Goal: Task Accomplishment & Management: Use online tool/utility

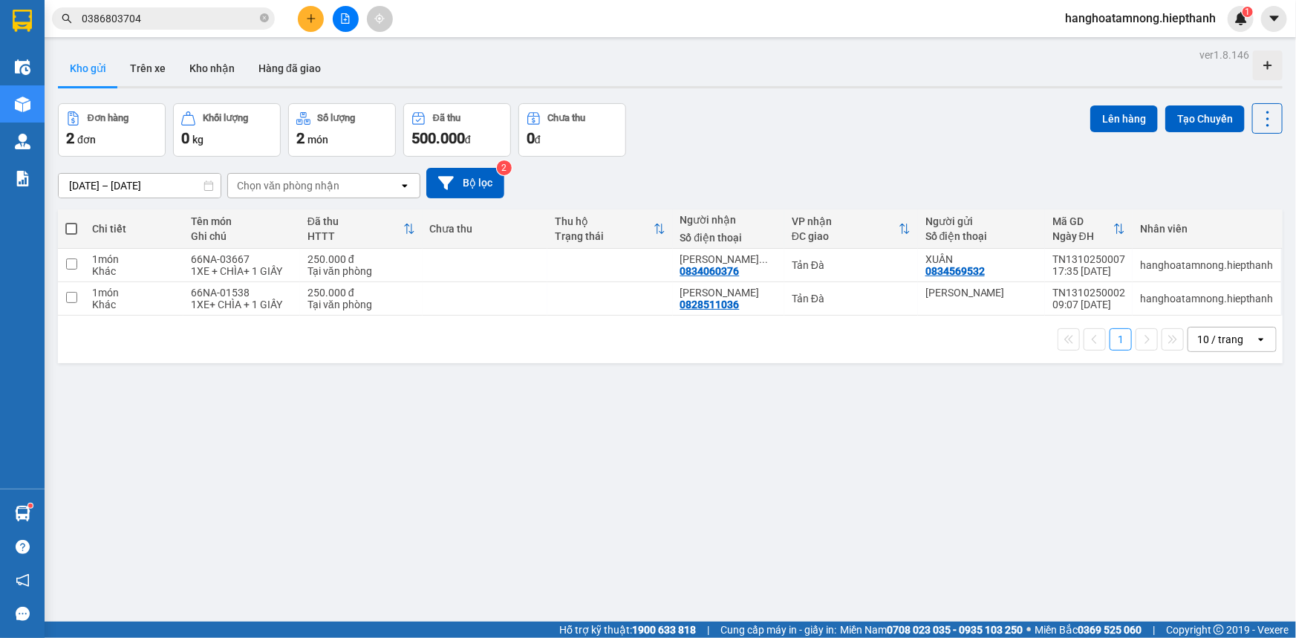
click at [348, 16] on icon "file-add" at bounding box center [346, 18] width 8 height 10
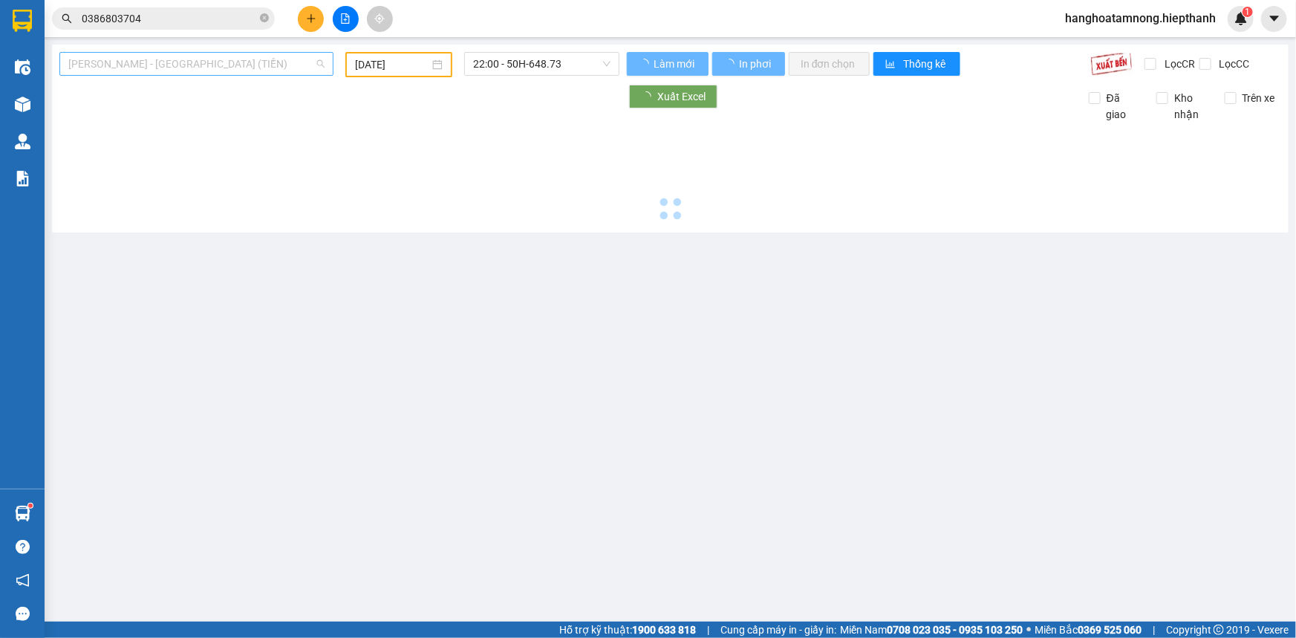
click at [195, 56] on span "[PERSON_NAME] - [GEOGRAPHIC_DATA] (TIỀN)" at bounding box center [196, 64] width 256 height 22
type input "[DATE]"
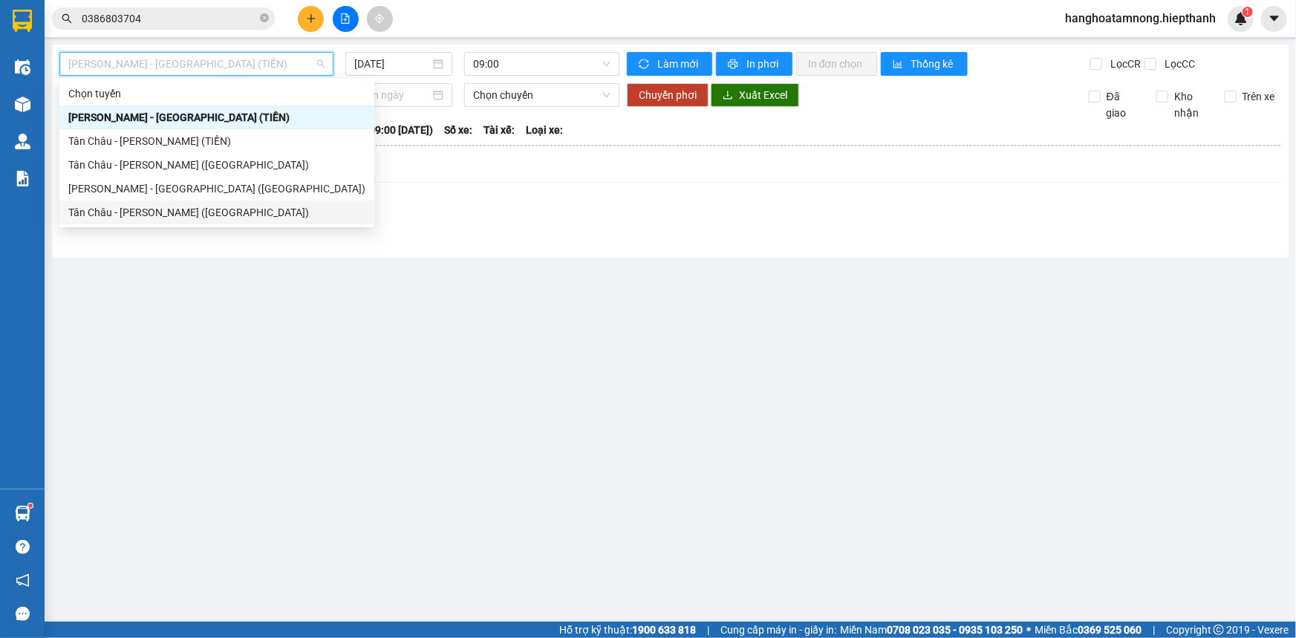
click at [140, 216] on div "Tân Châu - [PERSON_NAME] ([GEOGRAPHIC_DATA])" at bounding box center [216, 212] width 297 height 16
type input "[DATE]"
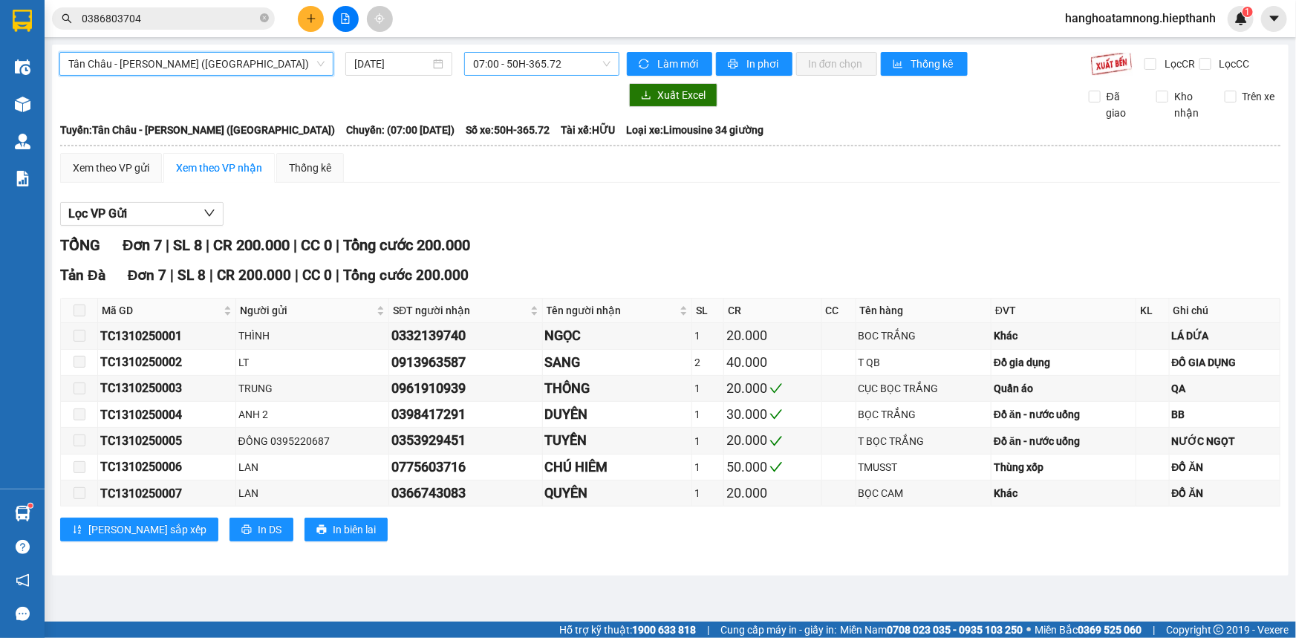
click at [516, 60] on span "07:00 - 50H-365.72" at bounding box center [541, 64] width 137 height 22
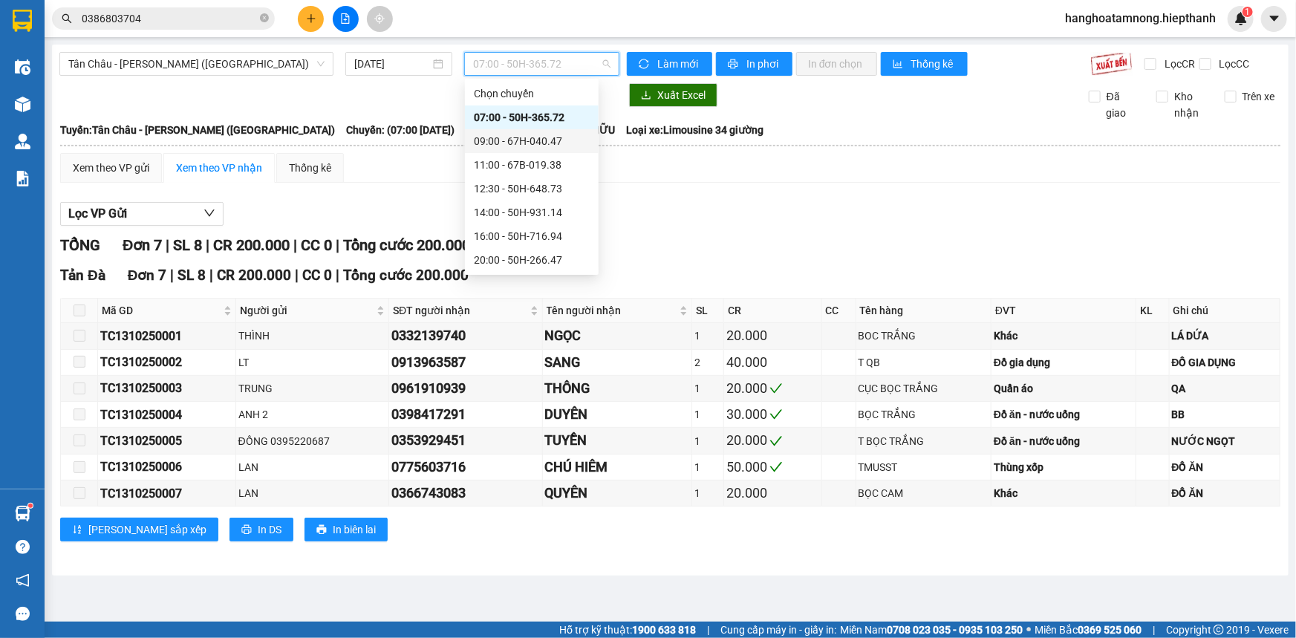
click at [507, 143] on div "09:00 - 67H-040.47" at bounding box center [532, 141] width 116 height 16
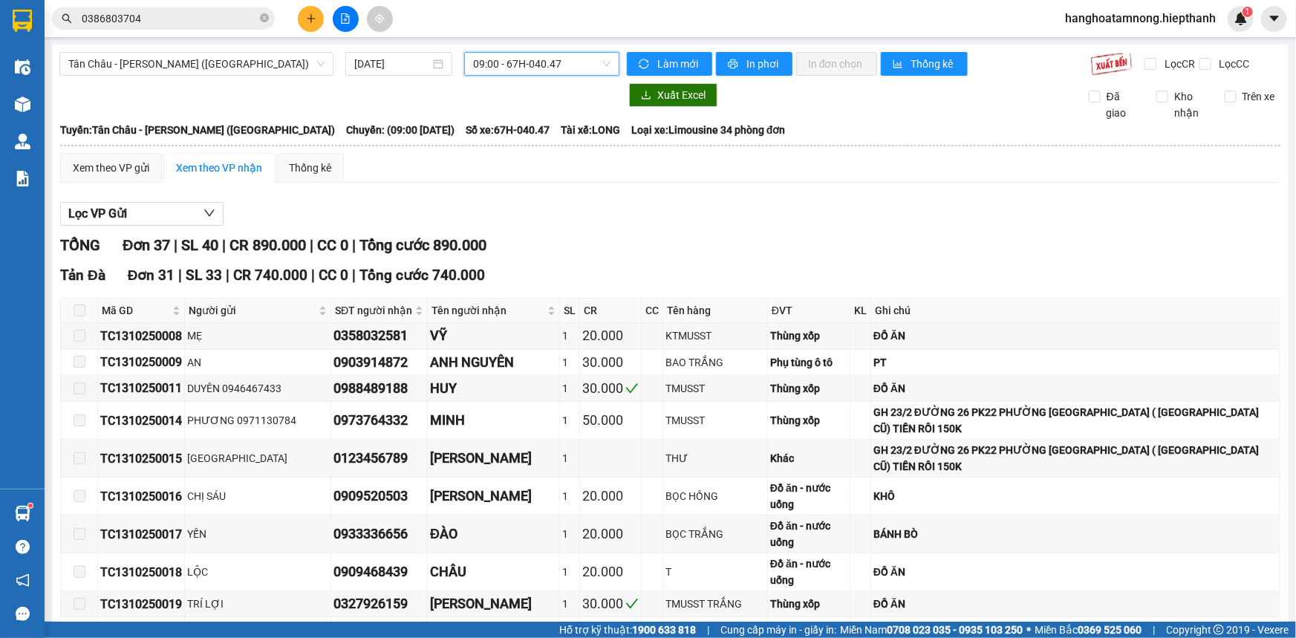
click at [502, 69] on span "09:00 - 67H-040.47" at bounding box center [541, 64] width 137 height 22
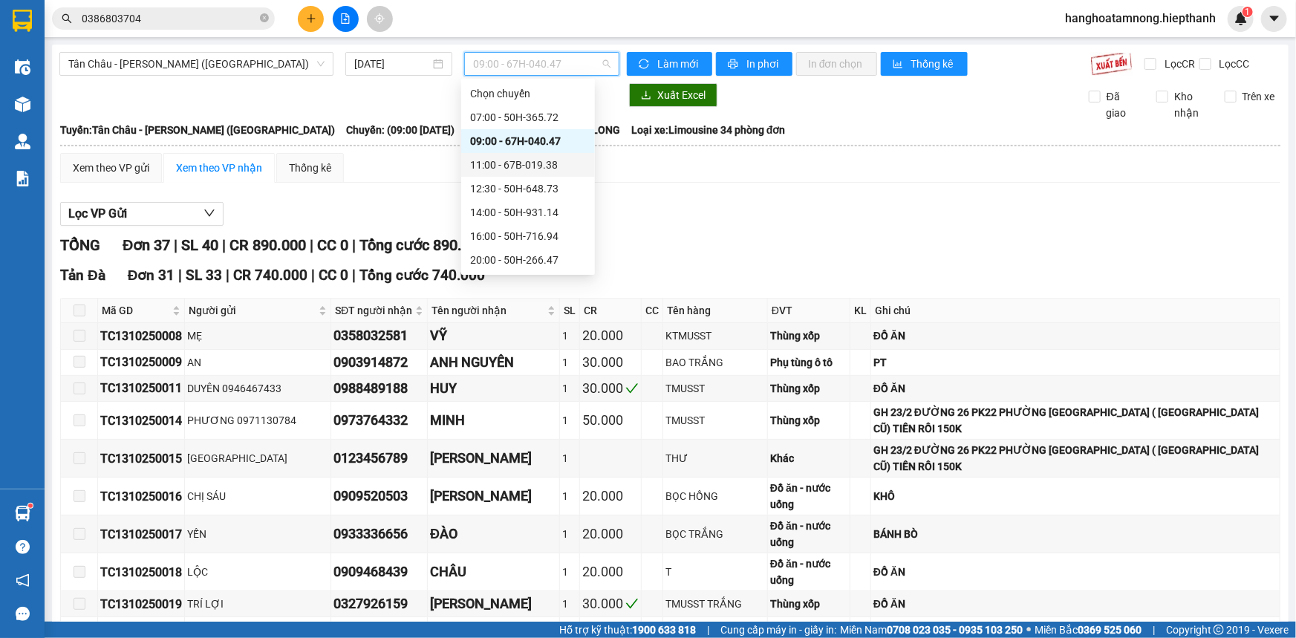
click at [529, 163] on div "11:00 - 67B-019.38" at bounding box center [528, 165] width 116 height 16
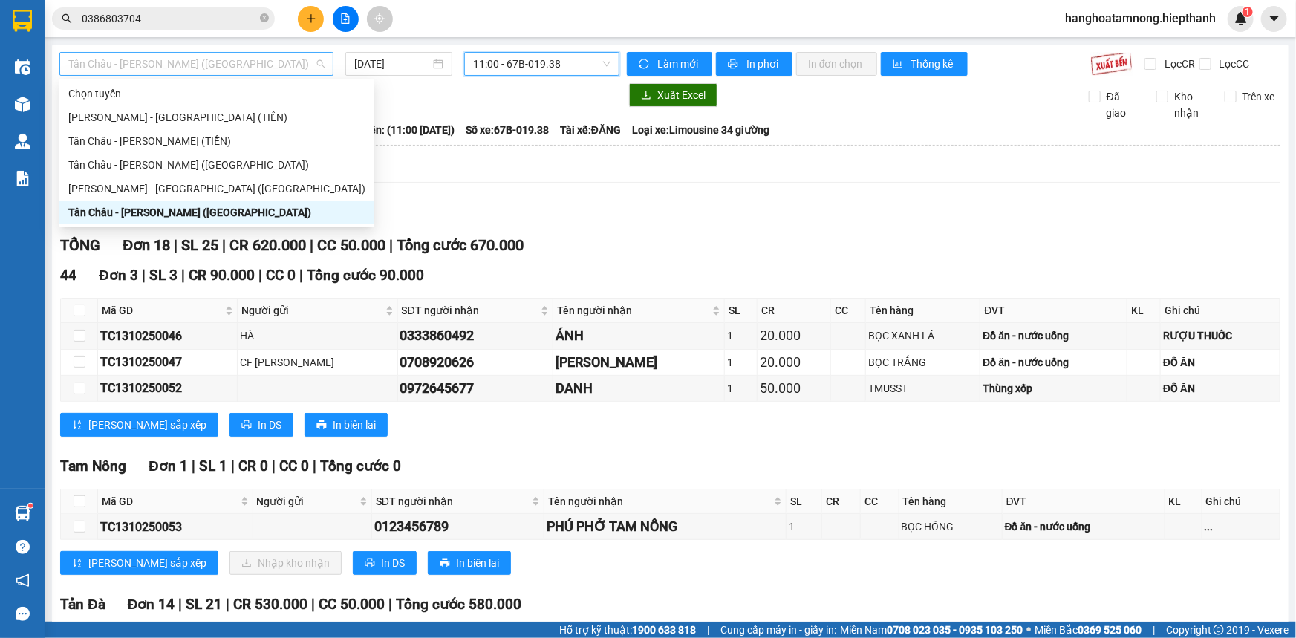
click at [181, 58] on span "Tân Châu - [PERSON_NAME] ([GEOGRAPHIC_DATA])" at bounding box center [196, 64] width 256 height 22
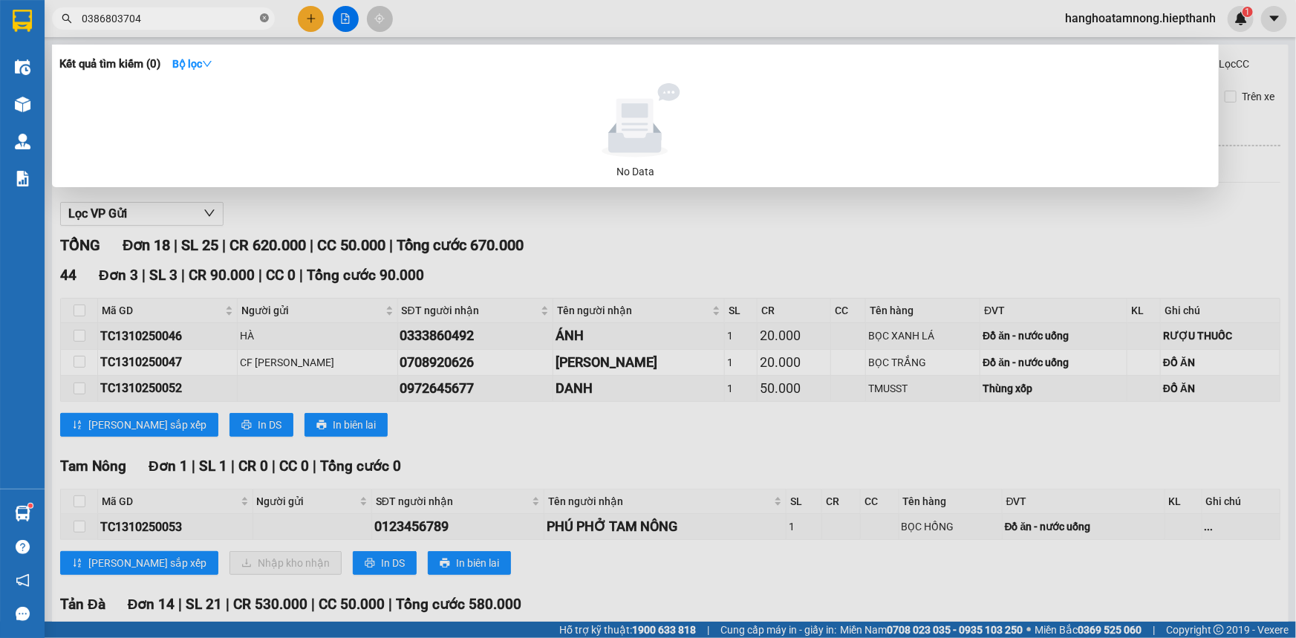
click at [264, 15] on icon "close-circle" at bounding box center [264, 17] width 9 height 9
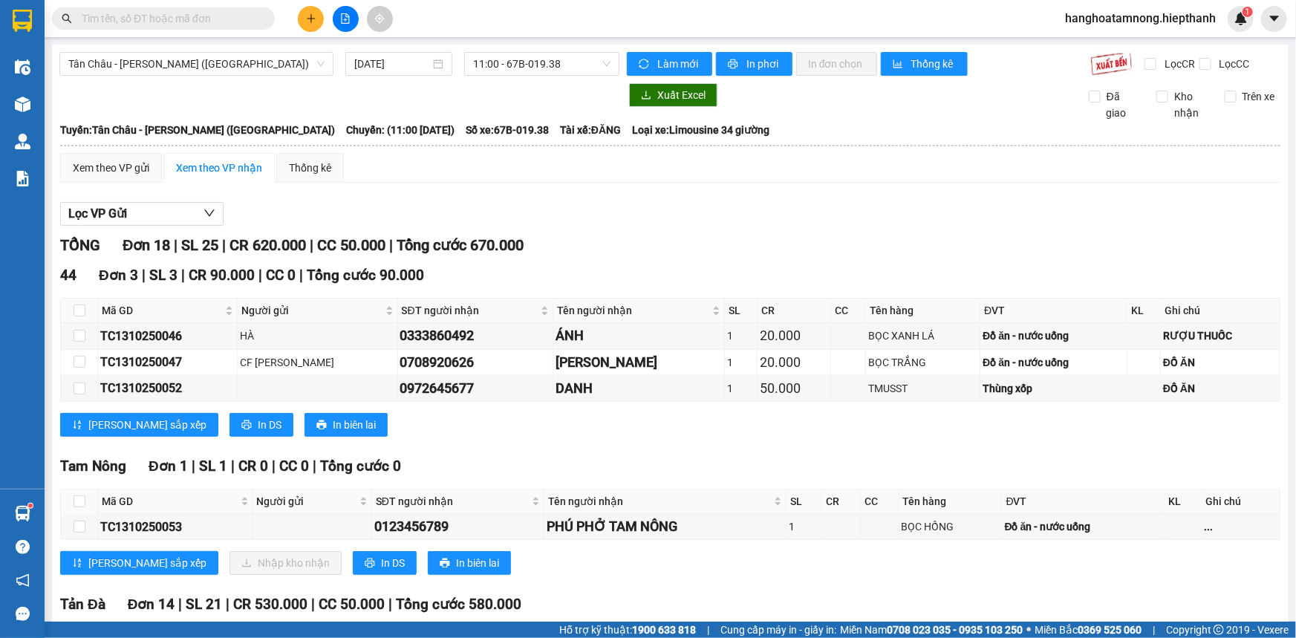
click at [475, 182] on div "Xem theo VP gửi Xem theo VP nhận Thống kê" at bounding box center [670, 168] width 1221 height 30
click at [221, 97] on div at bounding box center [339, 95] width 560 height 24
click at [658, 192] on div "Xem theo VP gửi Xem theo VP nhận Thống kê Lọc VP Gửi TỔNG Đơn 18 | SL 25 | CR …" at bounding box center [670, 638] width 1221 height 970
